Goal: Task Accomplishment & Management: Complete application form

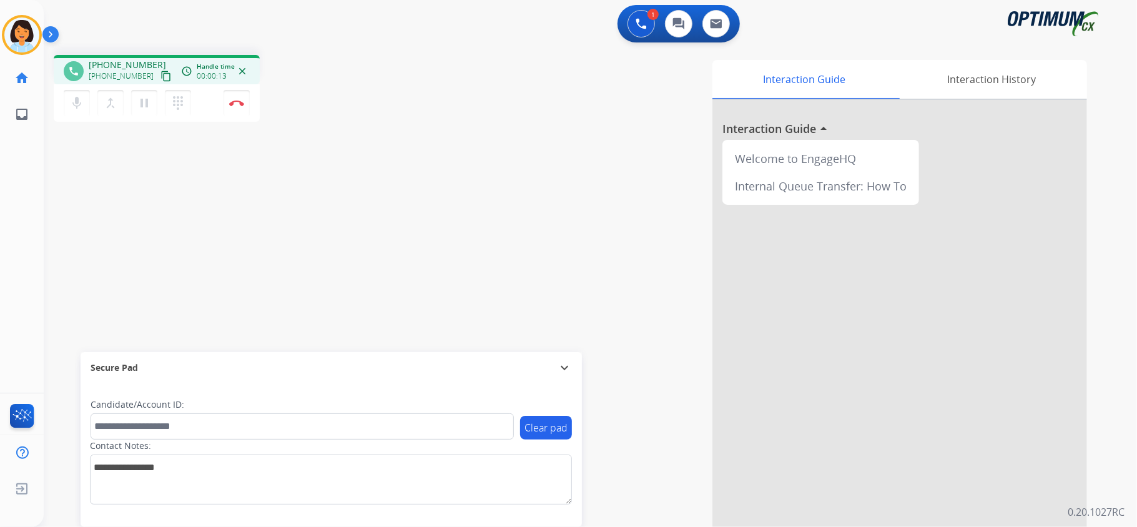
click at [160, 78] on mat-icon "content_copy" at bounding box center [165, 76] width 11 height 11
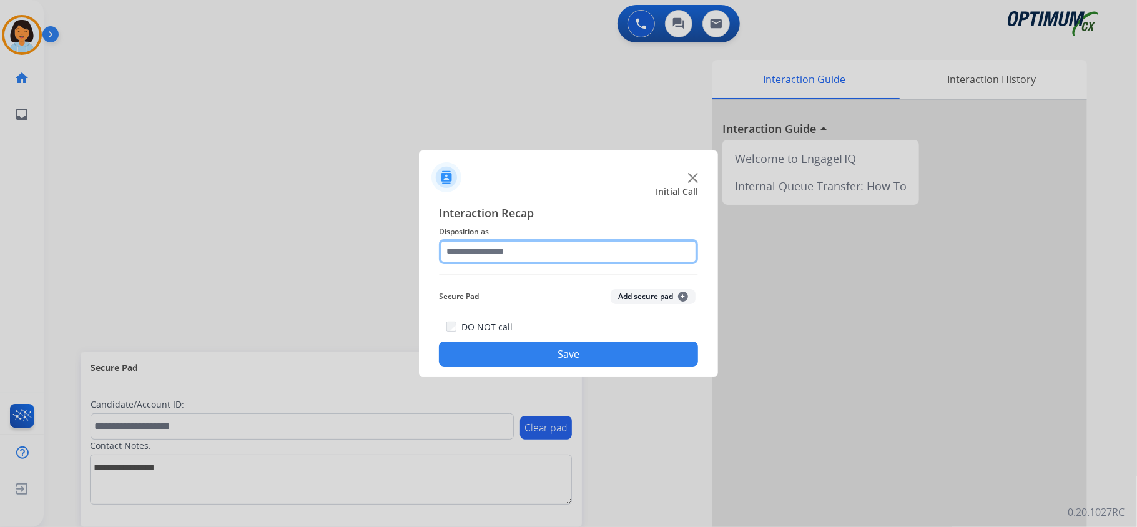
click at [538, 246] on input "text" at bounding box center [568, 251] width 259 height 25
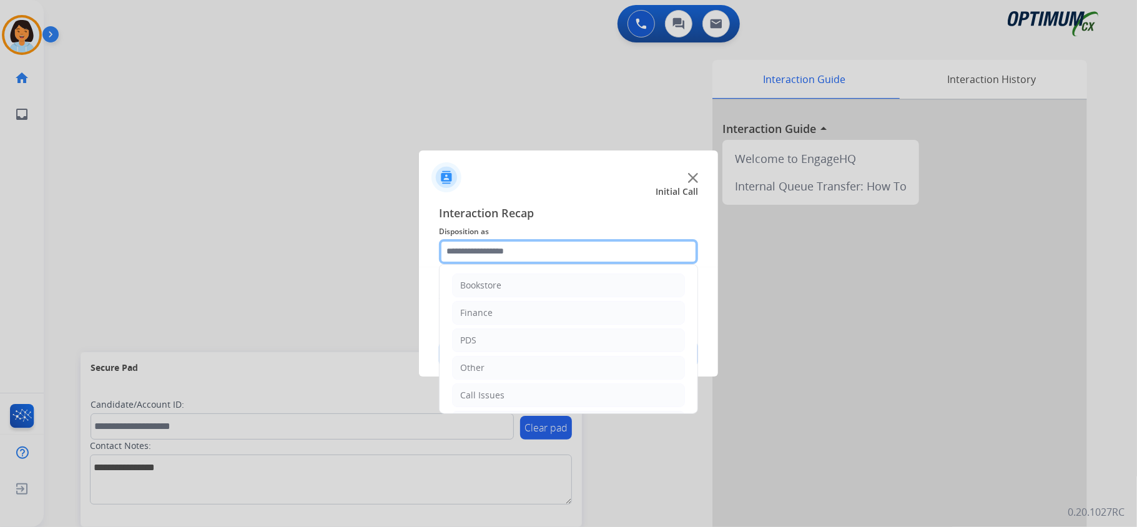
scroll to position [83, 0]
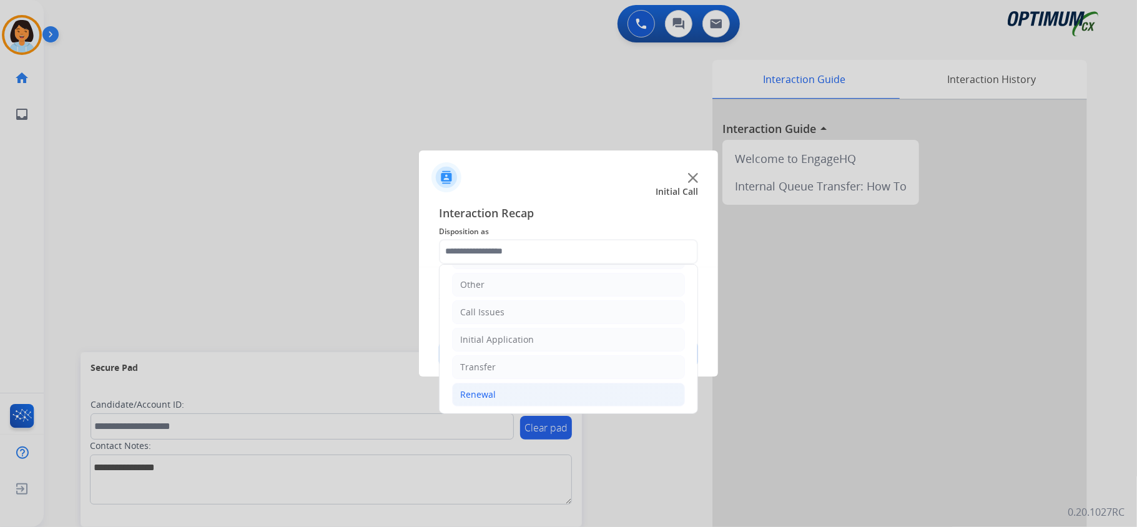
click at [505, 392] on li "Renewal" at bounding box center [568, 395] width 233 height 24
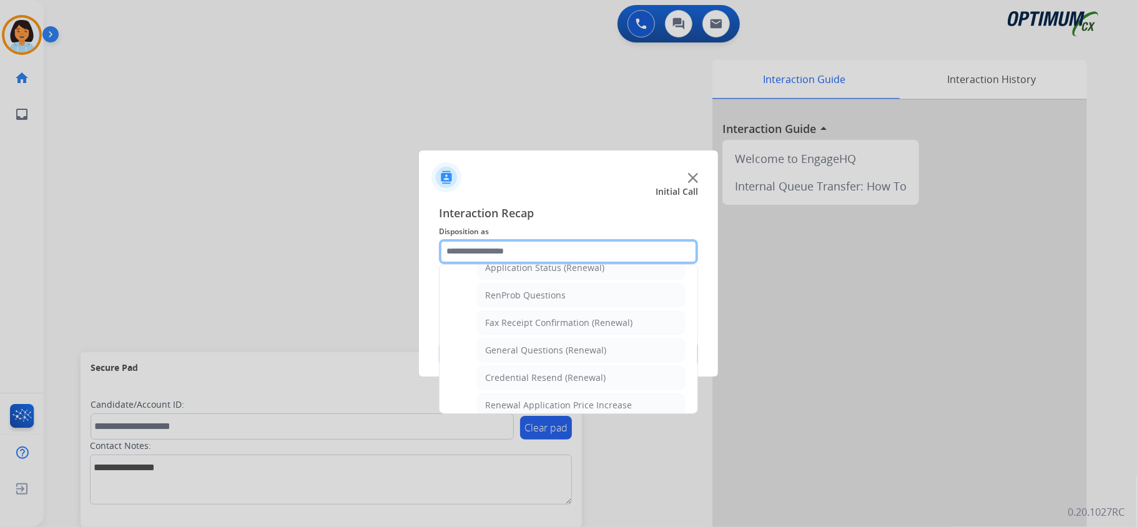
scroll to position [333, 0]
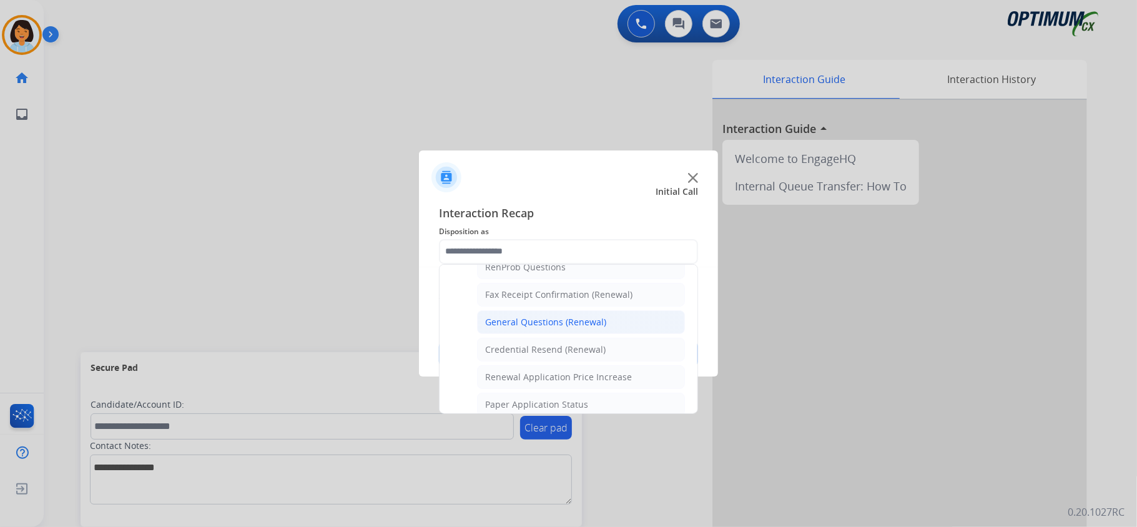
click at [538, 323] on div "General Questions (Renewal)" at bounding box center [545, 322] width 121 height 12
type input "**********"
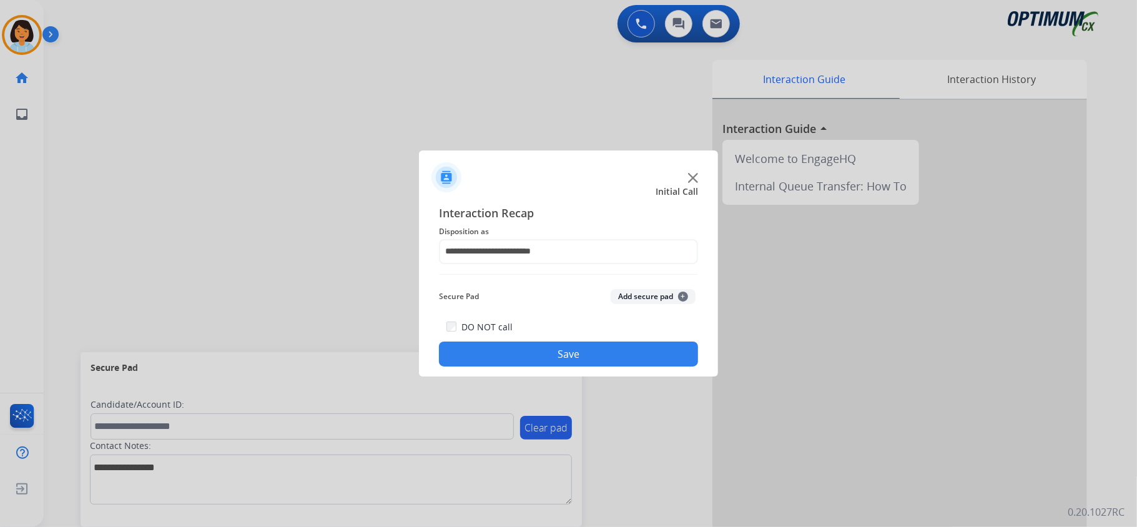
click at [546, 350] on button "Save" at bounding box center [568, 354] width 259 height 25
